Goal: Find specific page/section: Find specific page/section

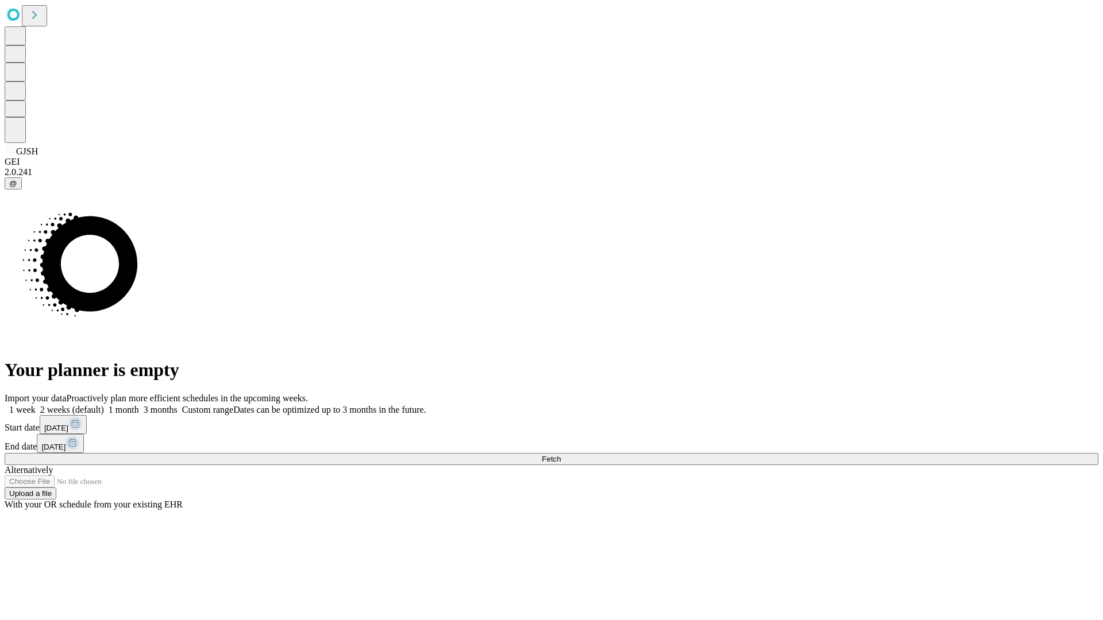
click at [560, 455] on span "Fetch" at bounding box center [551, 459] width 19 height 9
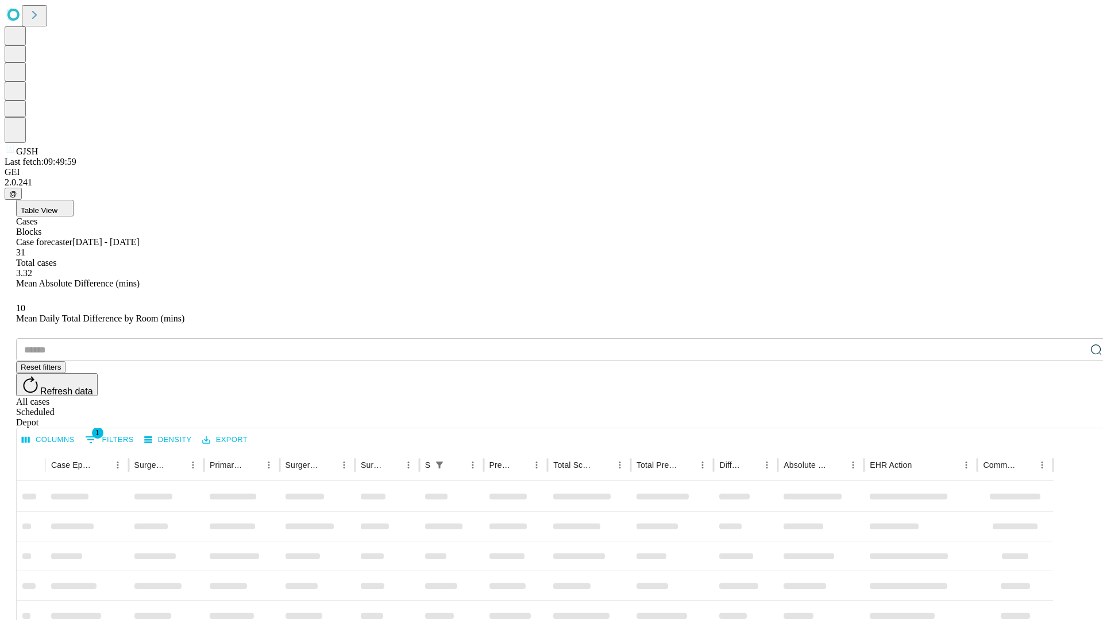
click at [1073, 417] on div "Depot" at bounding box center [562, 422] width 1093 height 10
